Goal: Task Accomplishment & Management: Use online tool/utility

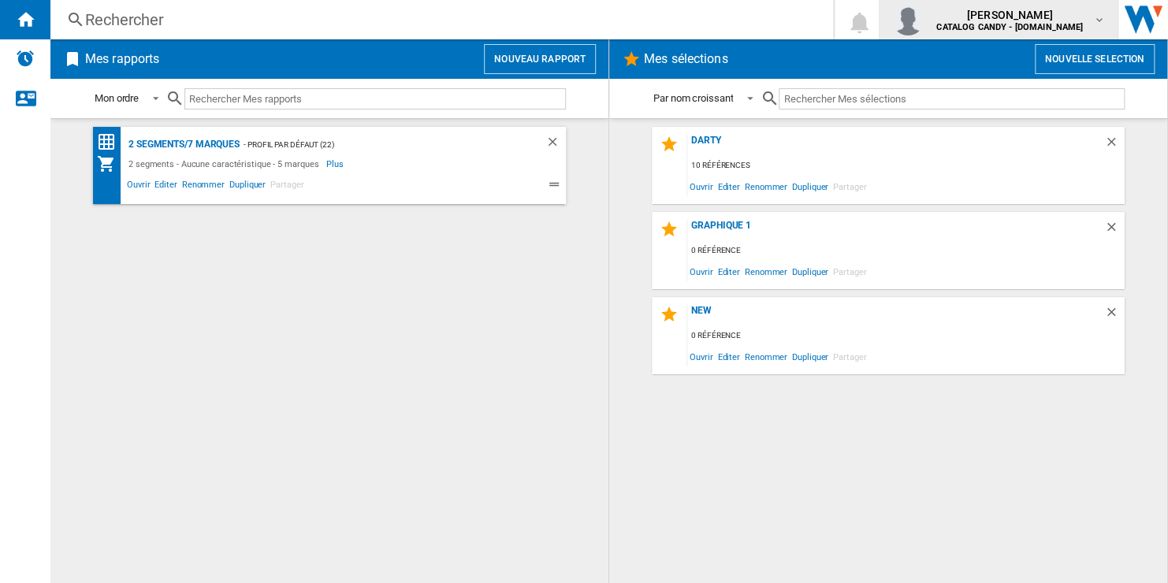
click at [1088, 9] on div "[PERSON_NAME] CATALOG CANDY - [DOMAIN_NAME]" at bounding box center [1011, 19] width 162 height 25
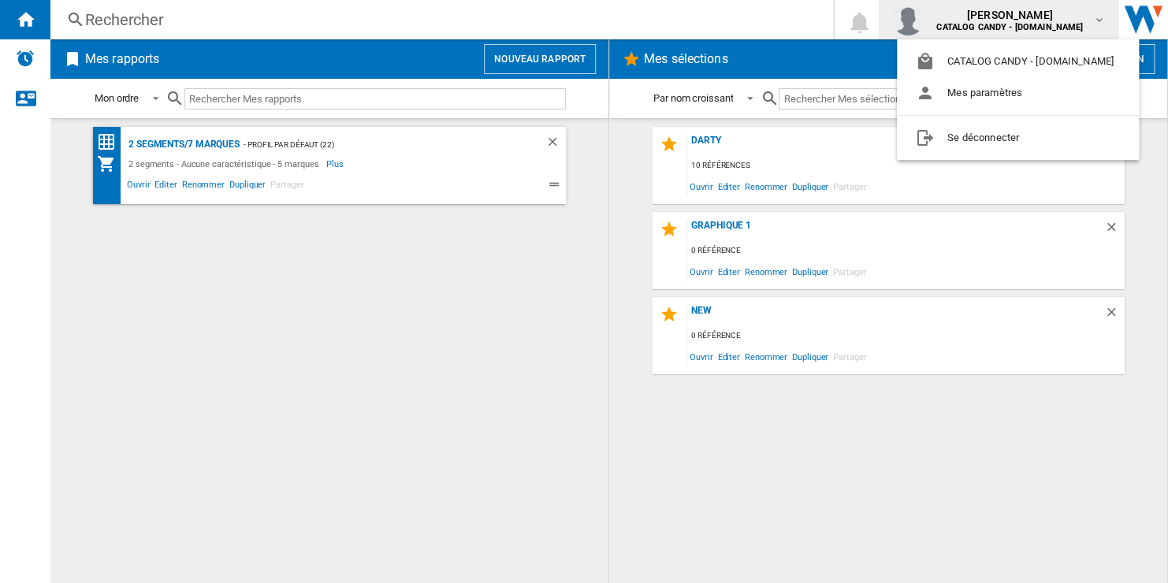
click at [536, 56] on md-backdrop at bounding box center [584, 291] width 1168 height 583
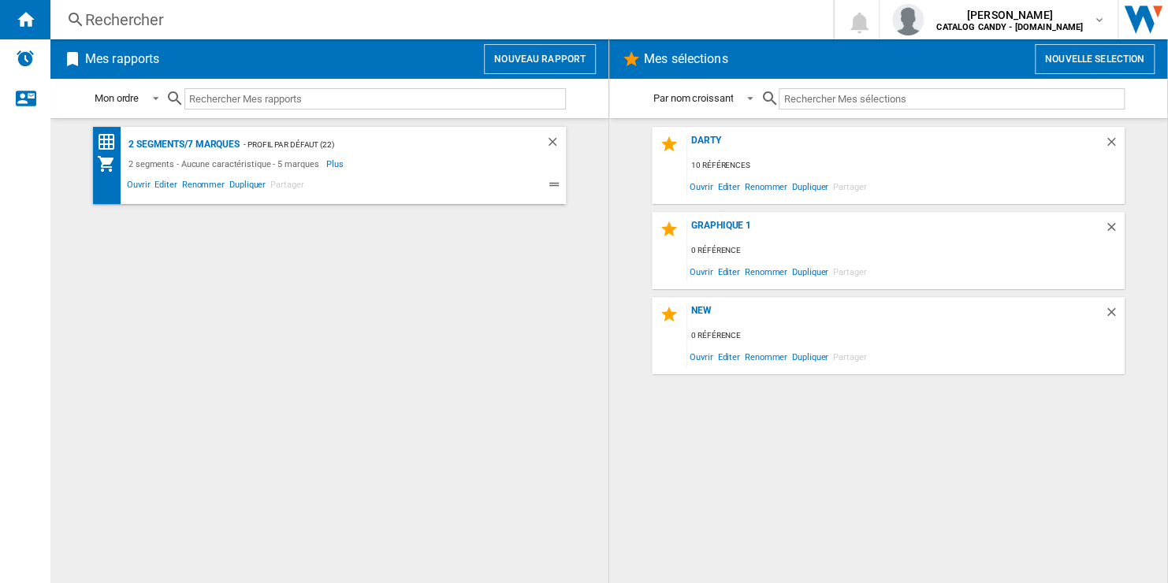
click at [536, 56] on button "Nouveau rapport" at bounding box center [540, 59] width 112 height 30
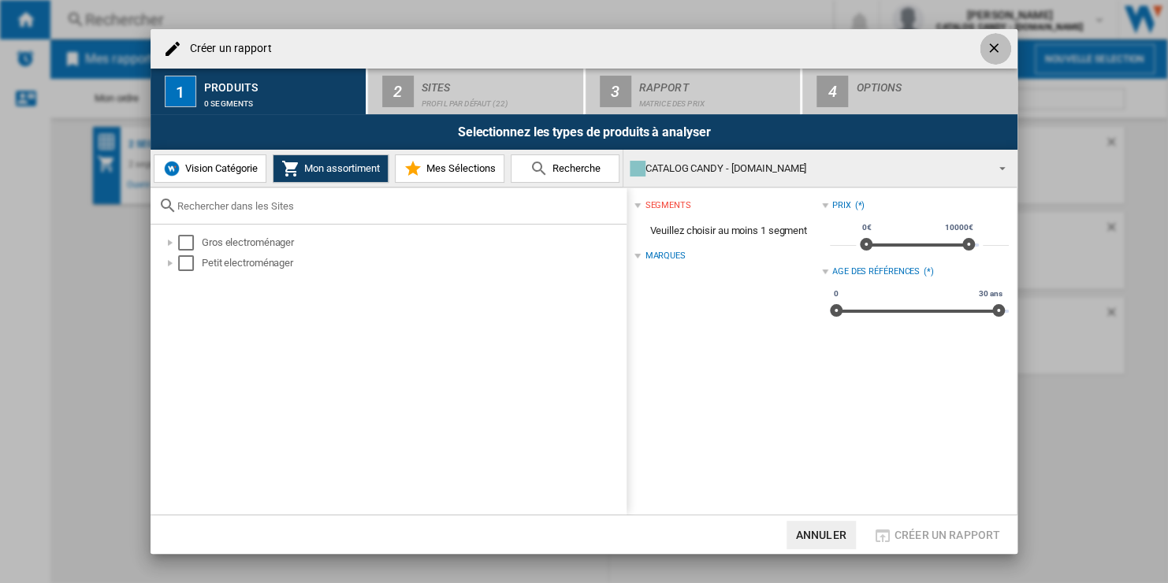
click at [990, 47] on ng-md-icon "getI18NText('BUTTONS.CLOSE_DIALOG')" at bounding box center [995, 49] width 19 height 19
